Goal: Task Accomplishment & Management: Use online tool/utility

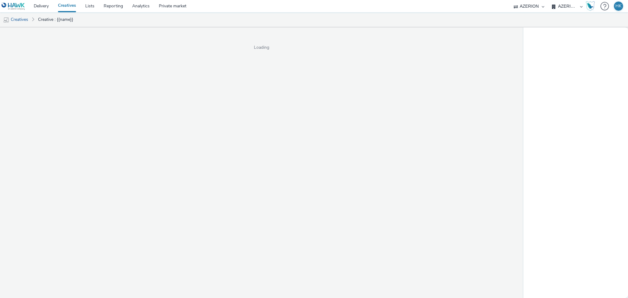
select select "79162ed7-0017-4339-93b0-3399b708648f"
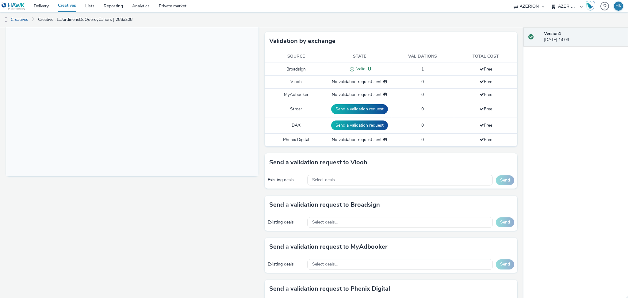
scroll to position [164, 0]
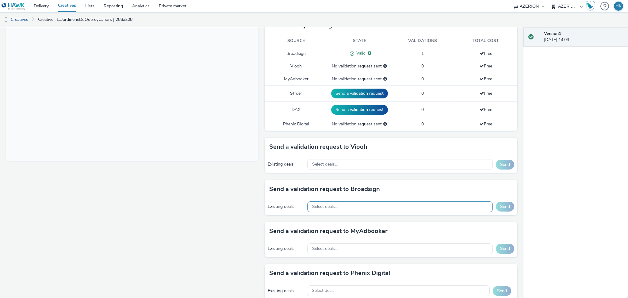
click at [355, 210] on div "Select deals..." at bounding box center [399, 207] width 185 height 11
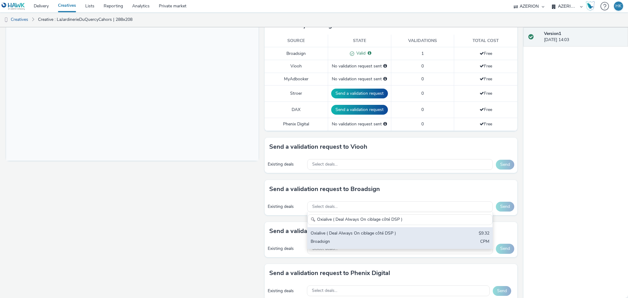
type input "Oxialive ( Deal Always On ciblage côté DSP )"
click at [371, 236] on div "Oxialive ( Deal Always On ciblage côté DSP )" at bounding box center [370, 233] width 118 height 7
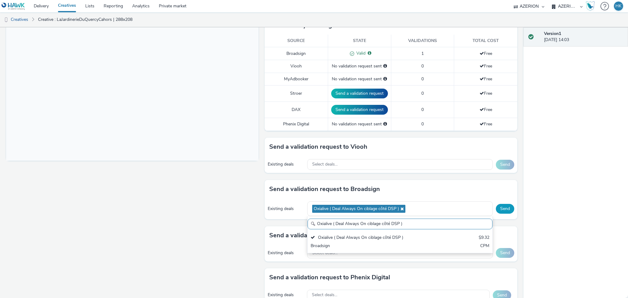
click at [497, 208] on button "Send" at bounding box center [505, 209] width 18 height 10
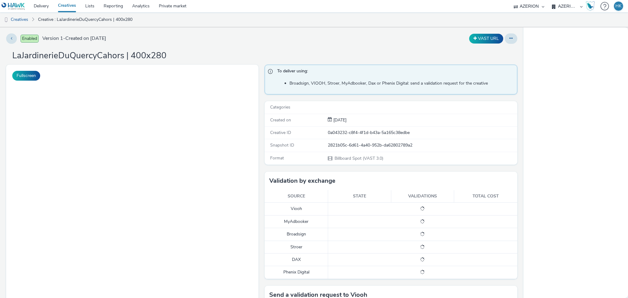
select select "79162ed7-0017-4339-93b0-3399b708648f"
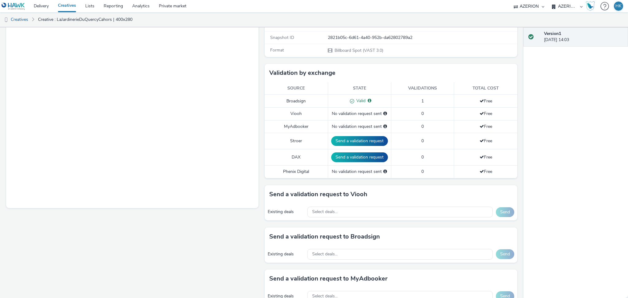
scroll to position [245, 0]
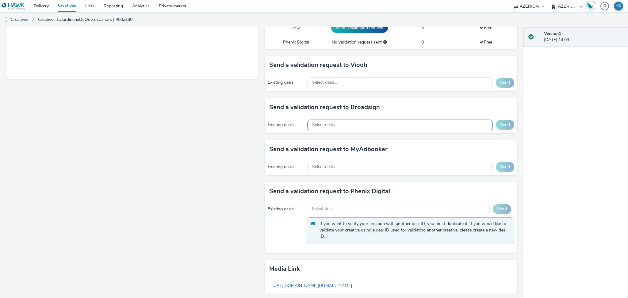
click at [362, 122] on div "Select deals..." at bounding box center [399, 125] width 185 height 11
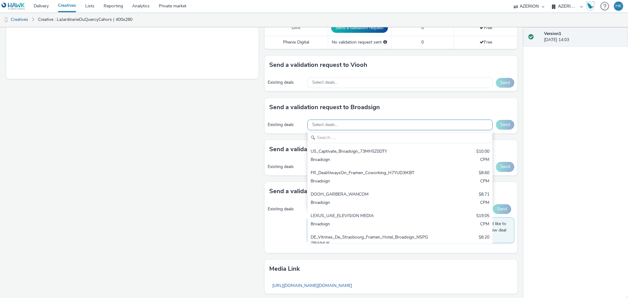
scroll to position [0, 0]
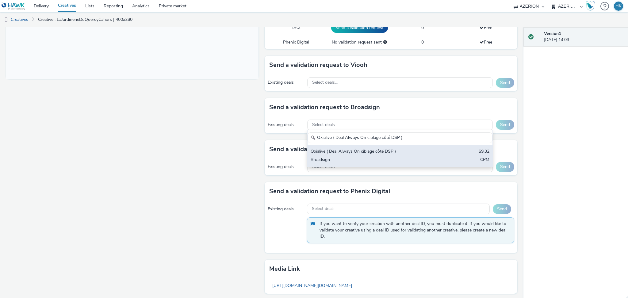
type input "Oxialive ( Deal Always On ciblage côté DSP )"
click at [369, 163] on div "Broadsign" at bounding box center [370, 160] width 118 height 7
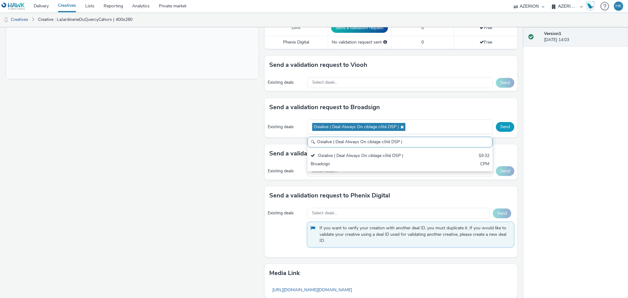
click at [504, 123] on button "Send" at bounding box center [505, 127] width 18 height 10
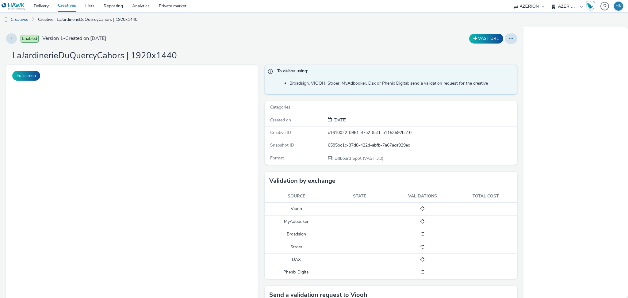
select select "79162ed7-0017-4339-93b0-3399b708648f"
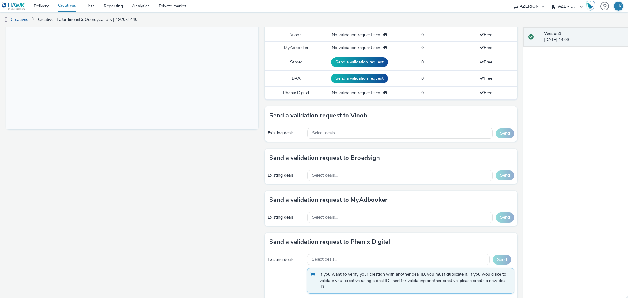
scroll to position [286, 0]
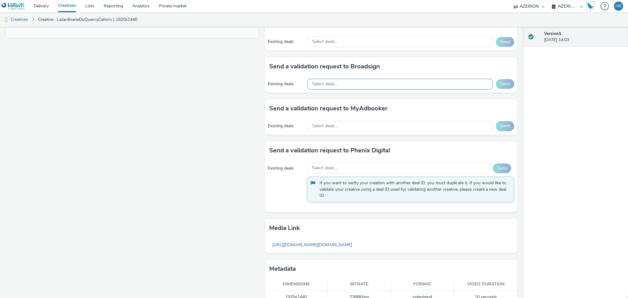
click at [357, 81] on div "Select deals..." at bounding box center [399, 84] width 185 height 11
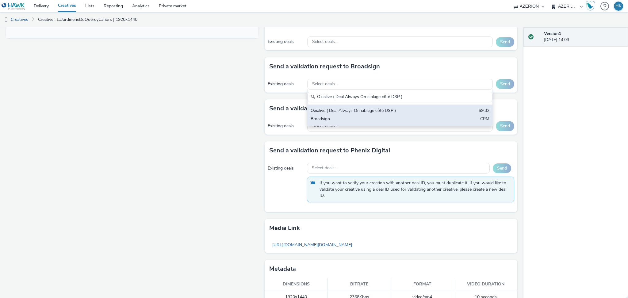
type input "Oxialive ( Deal Always On ciblage côté DSP )"
click at [389, 117] on div "Broadsign" at bounding box center [370, 119] width 118 height 7
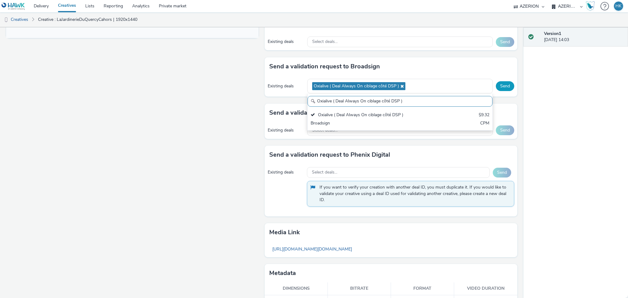
click at [499, 89] on button "Send" at bounding box center [505, 86] width 18 height 10
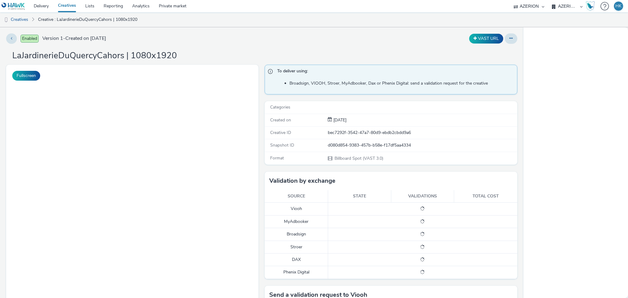
select select "79162ed7-0017-4339-93b0-3399b708648f"
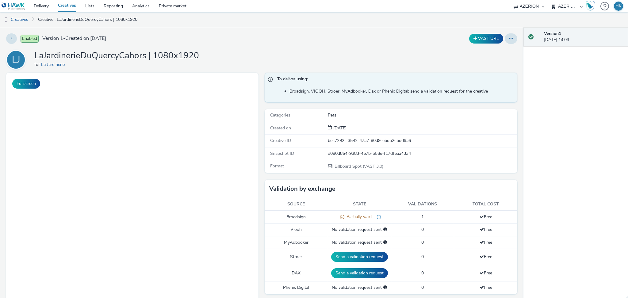
scroll to position [164, 0]
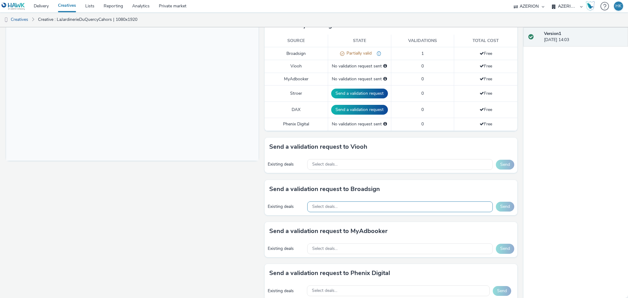
click at [380, 211] on div "Select deals..." at bounding box center [399, 207] width 185 height 11
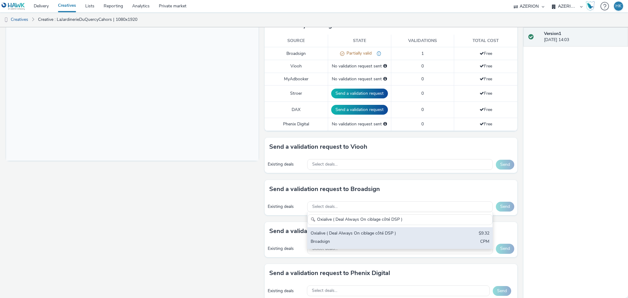
type input "Oxialive ( Deal Always On ciblage côté DSP )"
click at [391, 230] on div "Oxialive ( Deal Always On ciblage côté DSP ) $9.32 Broadsign CPM" at bounding box center [400, 237] width 185 height 21
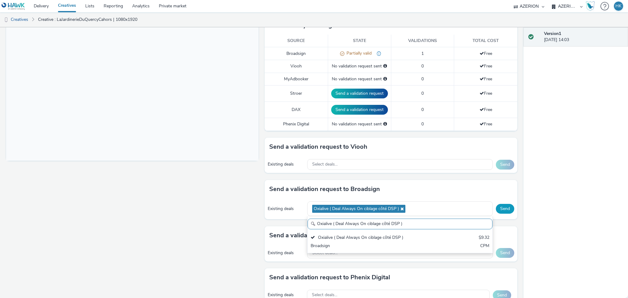
click at [496, 210] on button "Send" at bounding box center [505, 209] width 18 height 10
